Goal: Find specific page/section: Find specific page/section

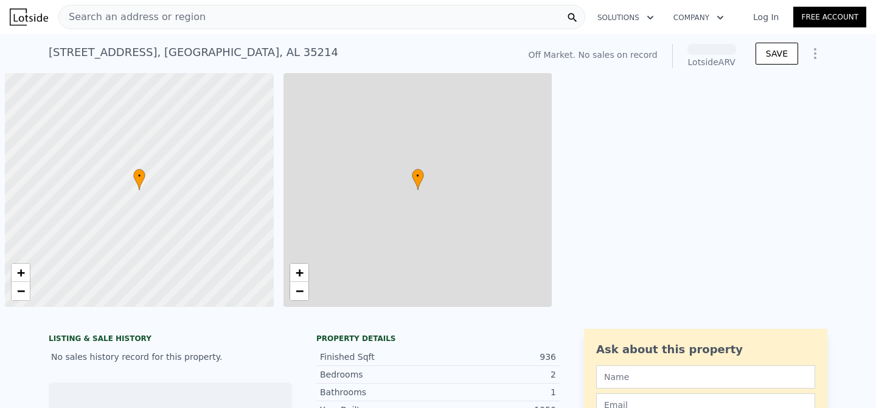
scroll to position [0, 5]
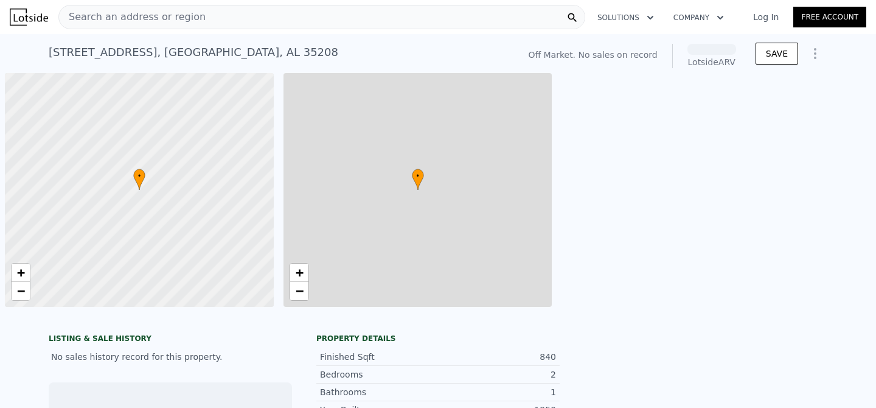
scroll to position [0, 5]
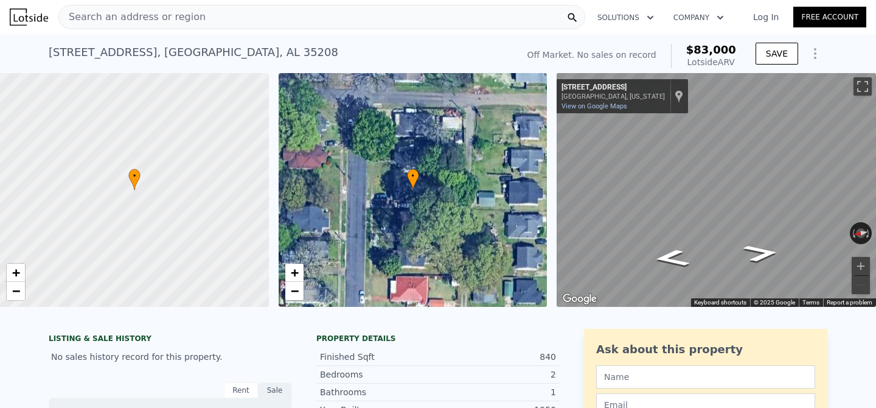
click at [198, 12] on div "Search an address or region" at bounding box center [321, 17] width 527 height 24
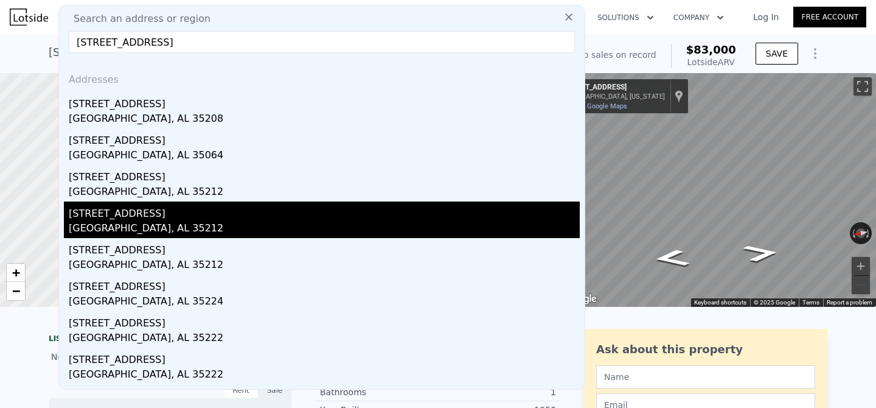
type input "[STREET_ADDRESS]"
click at [240, 234] on div "[GEOGRAPHIC_DATA], AL 35212" at bounding box center [324, 229] width 511 height 17
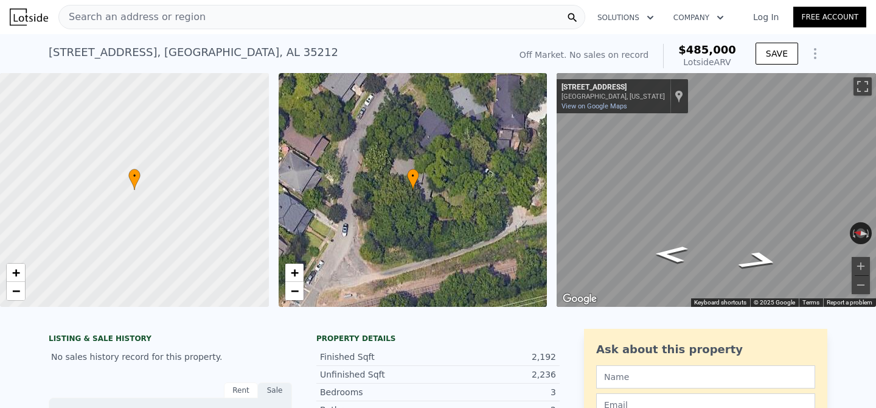
click at [409, 187] on icon at bounding box center [413, 178] width 12 height 21
click at [297, 293] on span "−" at bounding box center [294, 290] width 8 height 15
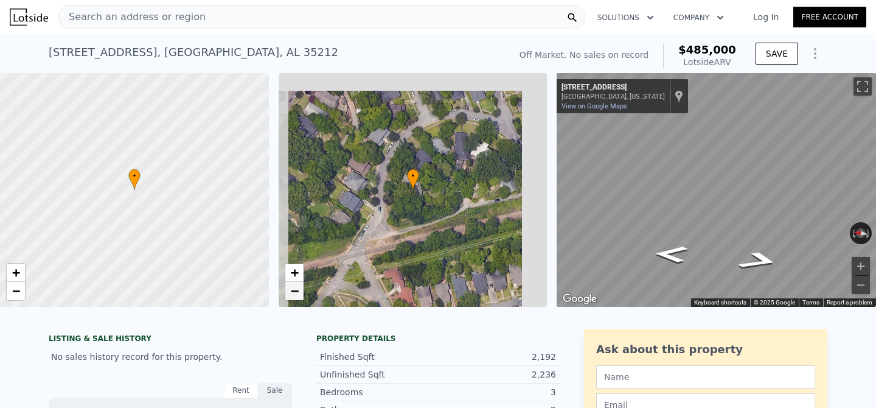
click at [297, 293] on span "−" at bounding box center [294, 290] width 8 height 15
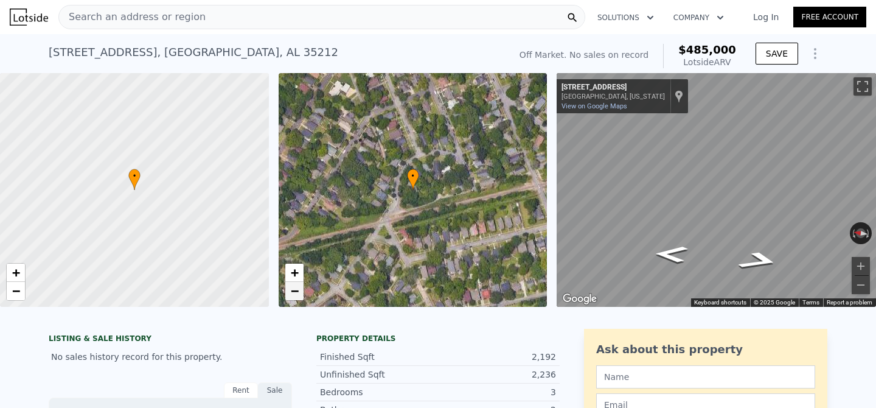
click at [297, 293] on span "−" at bounding box center [294, 290] width 8 height 15
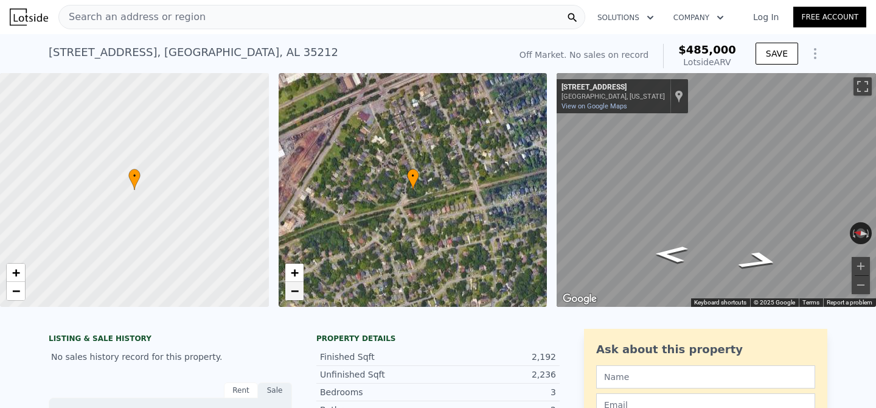
click at [298, 293] on span "−" at bounding box center [294, 290] width 8 height 15
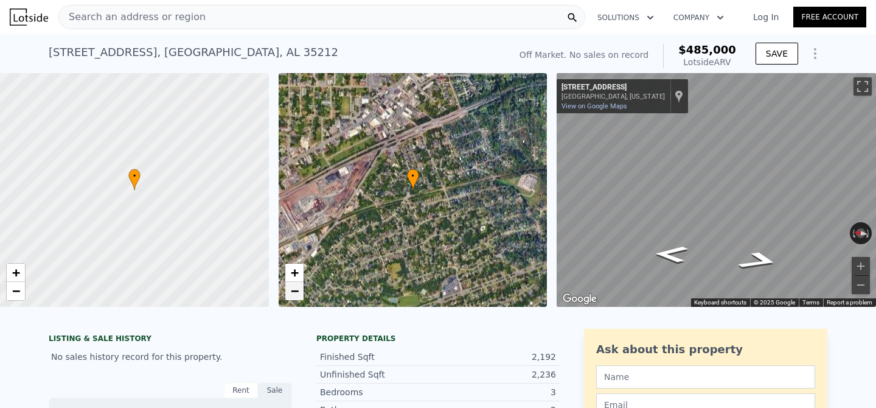
click at [298, 293] on span "−" at bounding box center [294, 290] width 8 height 15
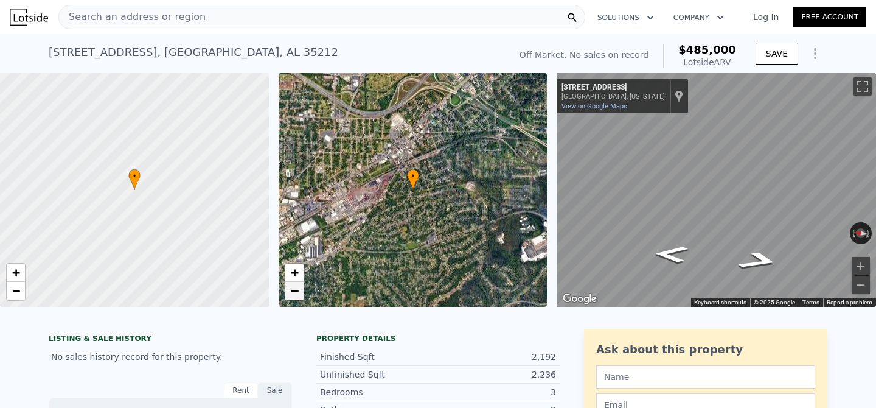
click at [298, 293] on span "−" at bounding box center [294, 290] width 8 height 15
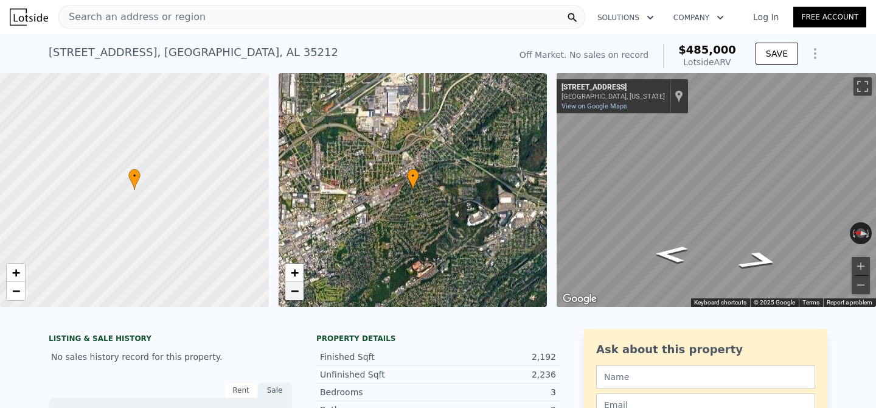
click at [298, 293] on span "−" at bounding box center [294, 290] width 8 height 15
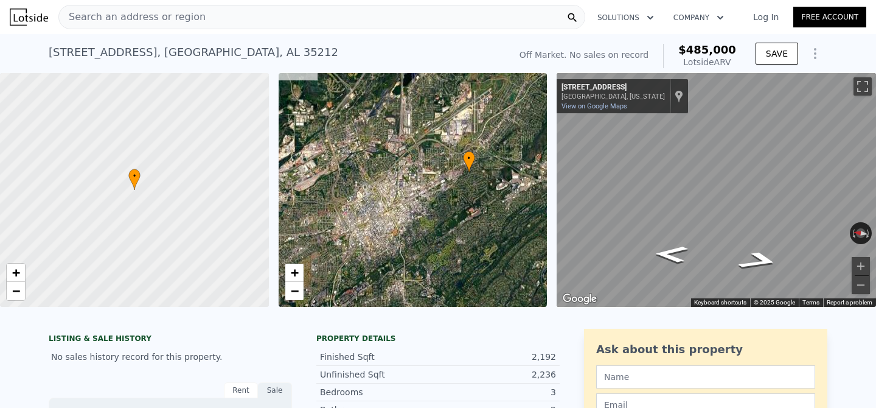
drag, startPoint x: 338, startPoint y: 222, endPoint x: 394, endPoint y: 205, distance: 58.5
click at [394, 205] on div "• + −" at bounding box center [413, 190] width 269 height 234
click at [294, 275] on span "+" at bounding box center [294, 272] width 8 height 15
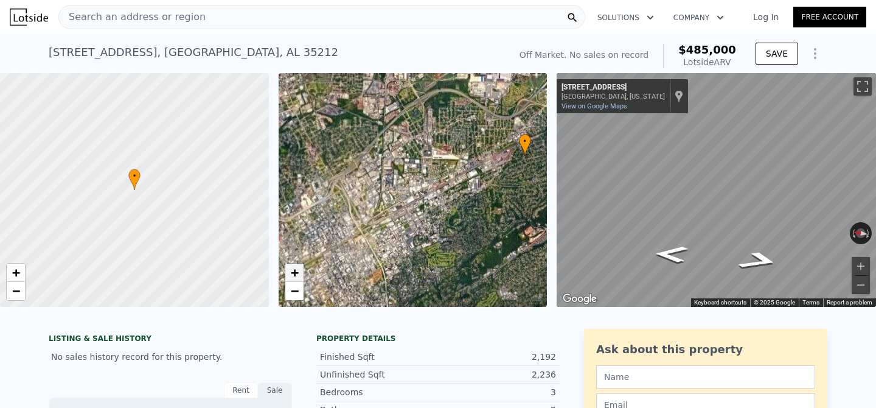
click at [294, 275] on span "+" at bounding box center [294, 272] width 8 height 15
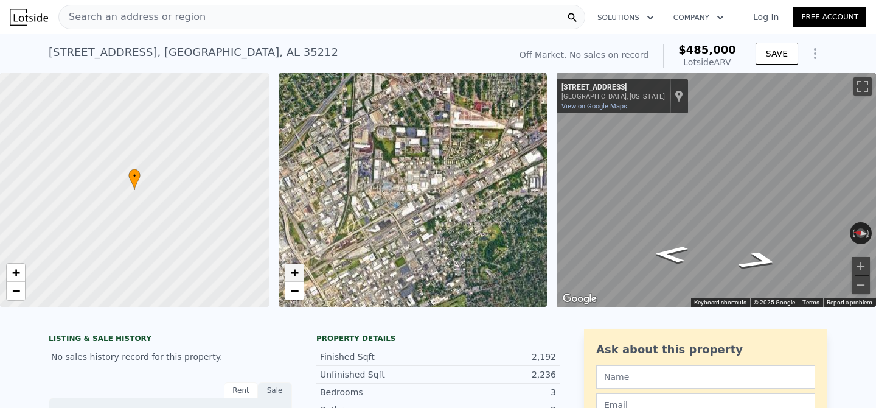
click at [294, 275] on span "+" at bounding box center [294, 272] width 8 height 15
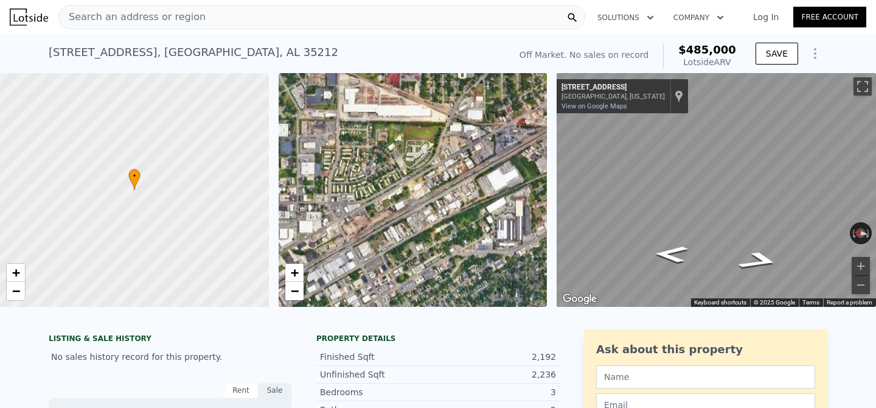
drag, startPoint x: 471, startPoint y: 215, endPoint x: 321, endPoint y: 269, distance: 158.9
click at [321, 269] on div "• + −" at bounding box center [413, 190] width 269 height 234
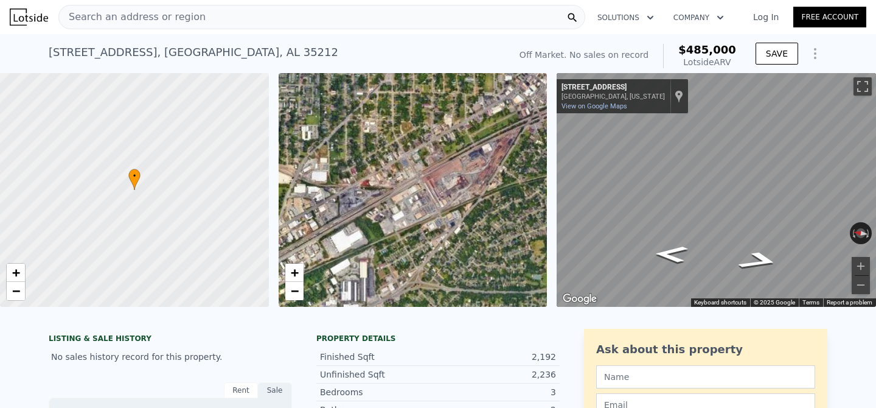
drag, startPoint x: 492, startPoint y: 218, endPoint x: 336, endPoint y: 279, distance: 167.2
click at [336, 279] on div "• + −" at bounding box center [413, 190] width 269 height 234
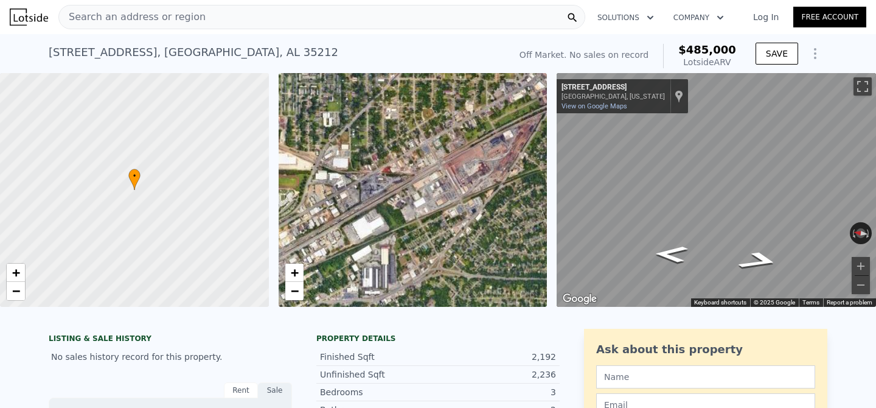
drag, startPoint x: 488, startPoint y: 184, endPoint x: 508, endPoint y: 171, distance: 24.3
click at [508, 171] on div "• + −" at bounding box center [413, 190] width 269 height 234
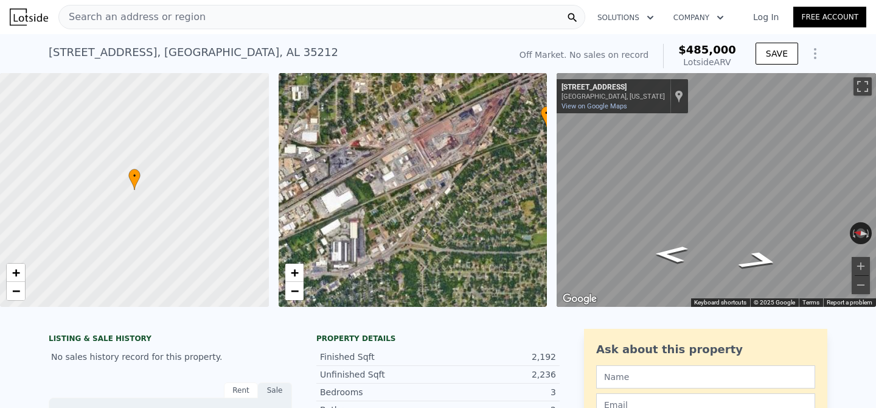
drag, startPoint x: 338, startPoint y: 208, endPoint x: 305, endPoint y: 181, distance: 42.3
click at [306, 181] on div "• + −" at bounding box center [413, 190] width 269 height 234
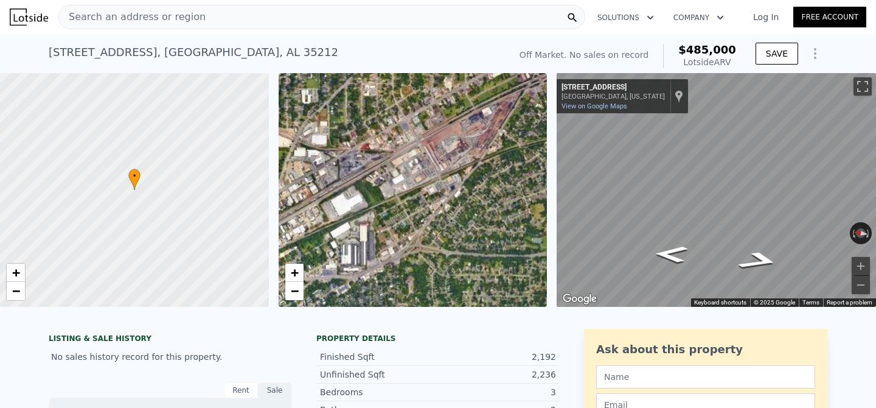
drag, startPoint x: 476, startPoint y: 231, endPoint x: 486, endPoint y: 234, distance: 10.2
click at [486, 235] on div "• + −" at bounding box center [413, 190] width 269 height 234
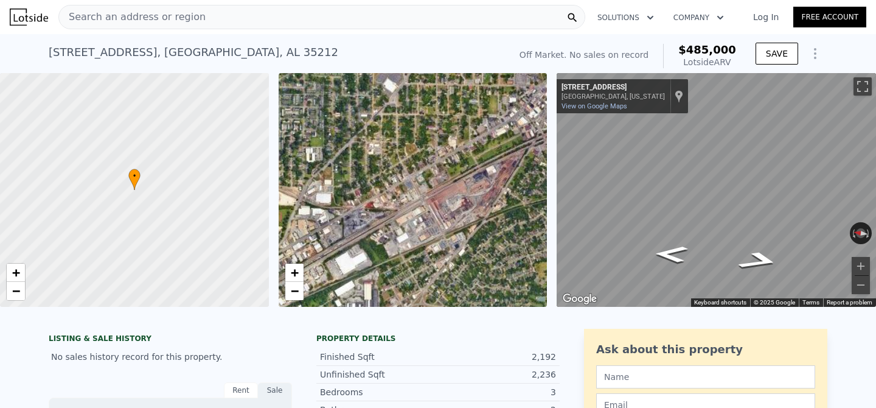
drag, startPoint x: 370, startPoint y: 257, endPoint x: 374, endPoint y: 315, distance: 58.5
